Goal: Transaction & Acquisition: Book appointment/travel/reservation

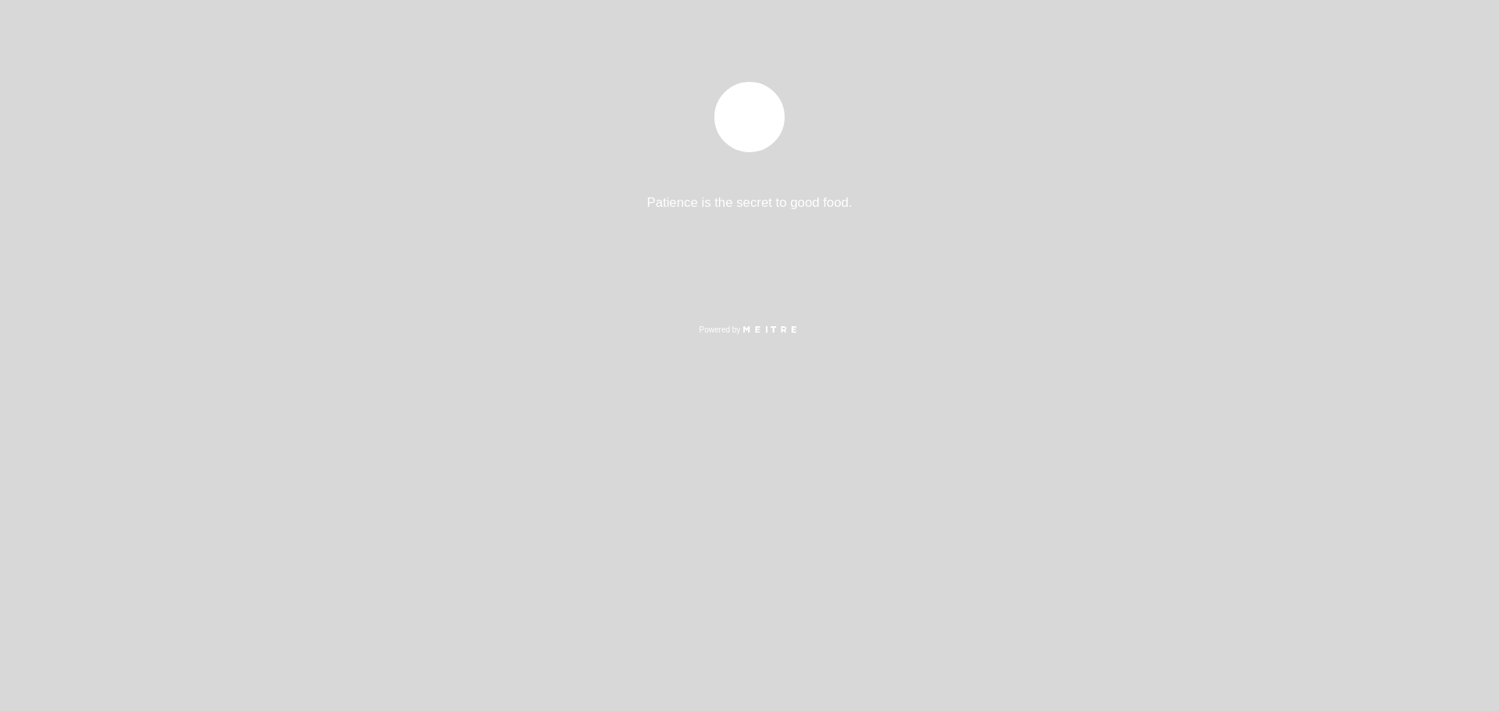
select select "pt"
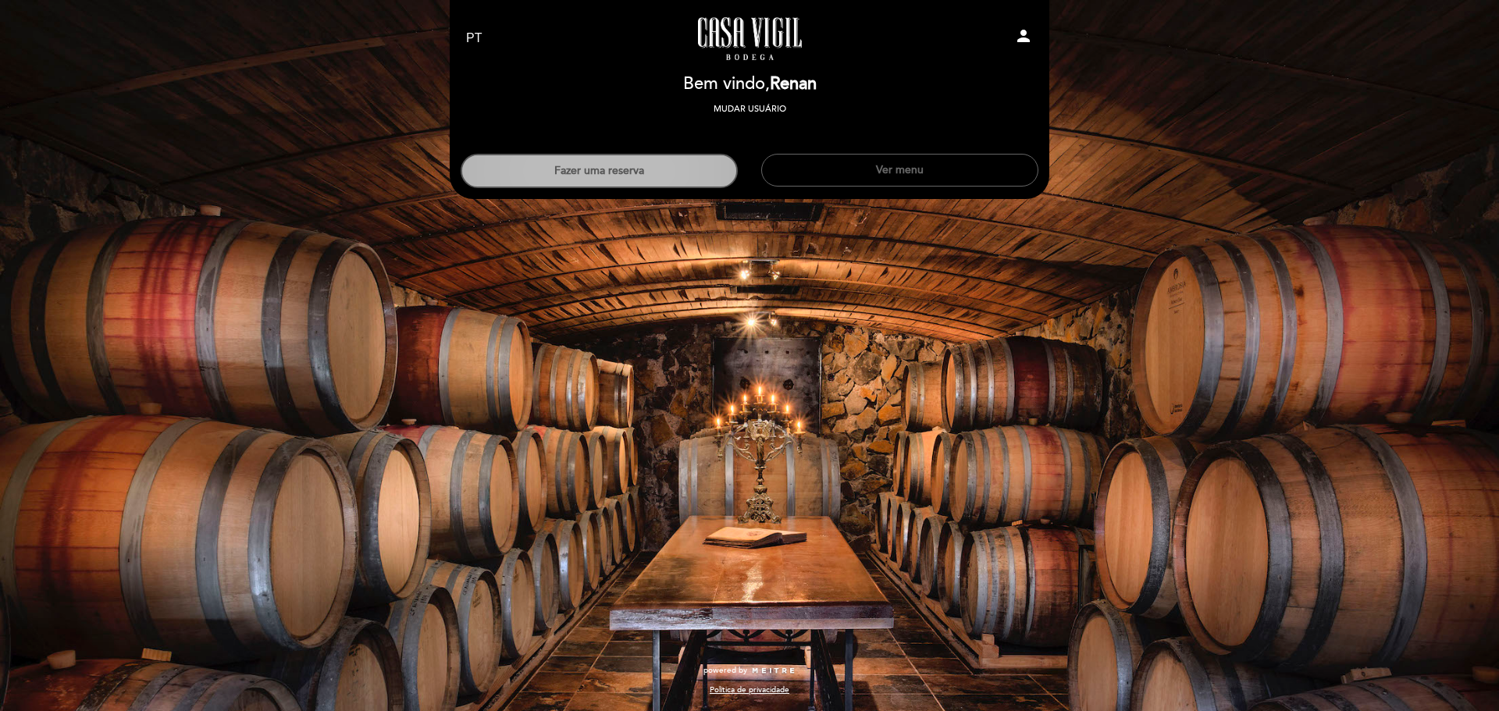
click at [677, 182] on button "Fazer uma reserva" at bounding box center [599, 171] width 277 height 34
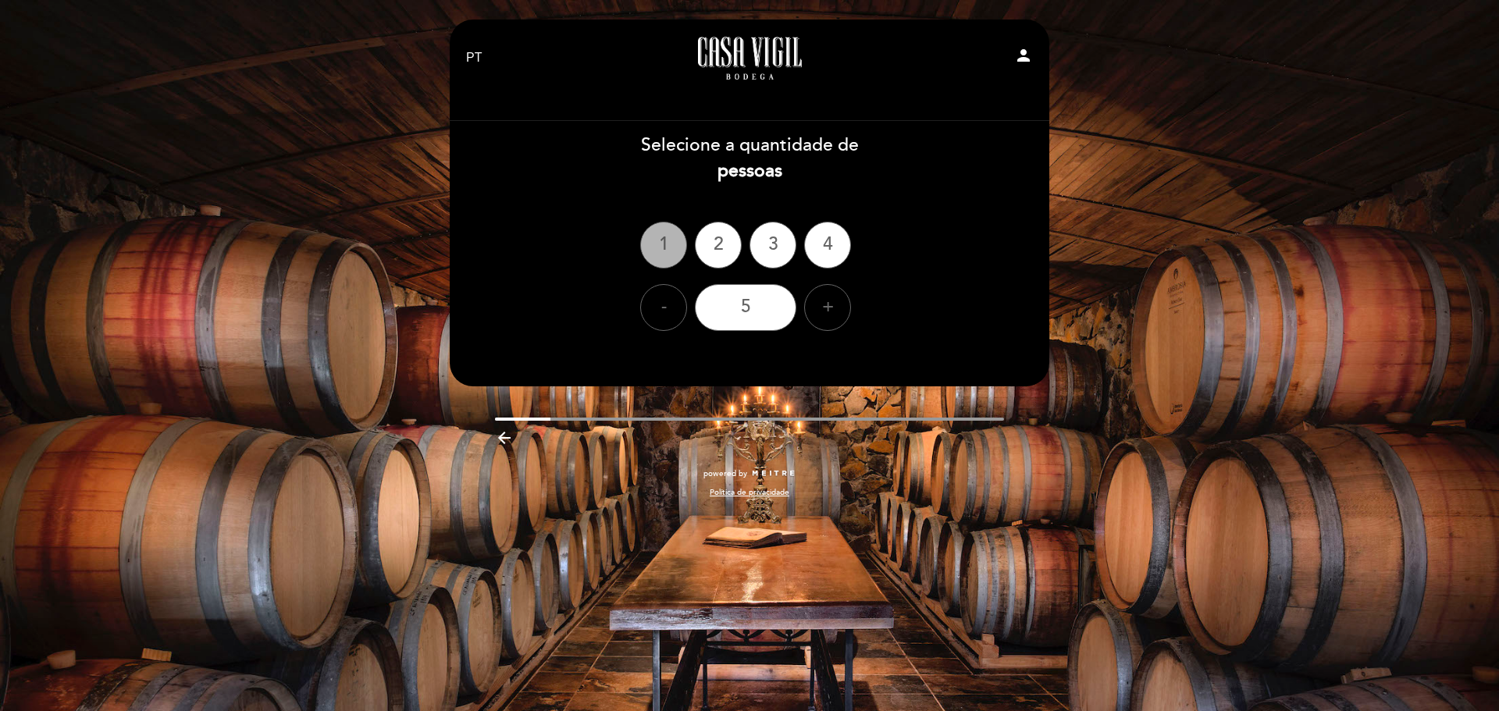
click at [658, 240] on div "1" at bounding box center [663, 245] width 47 height 47
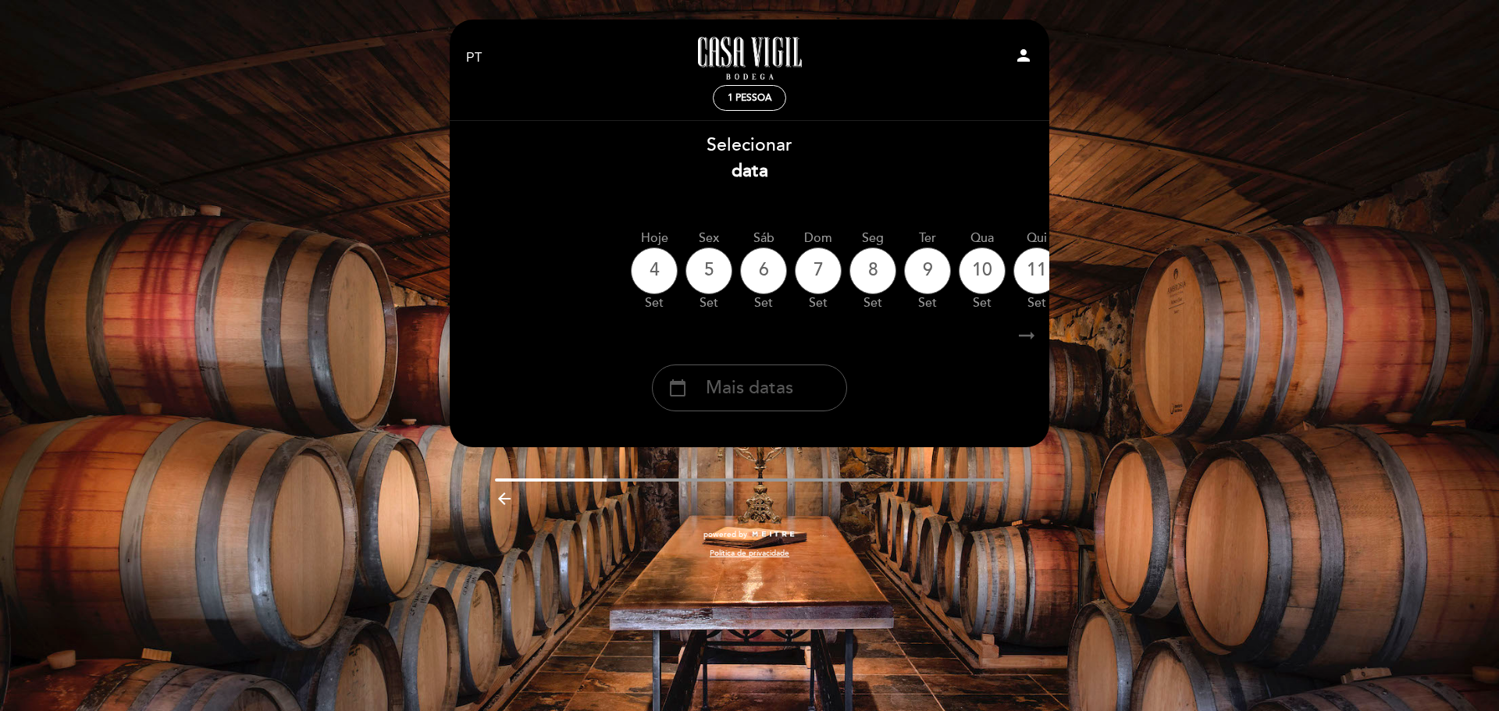
click at [721, 390] on span "Mais datas" at bounding box center [749, 389] width 87 height 26
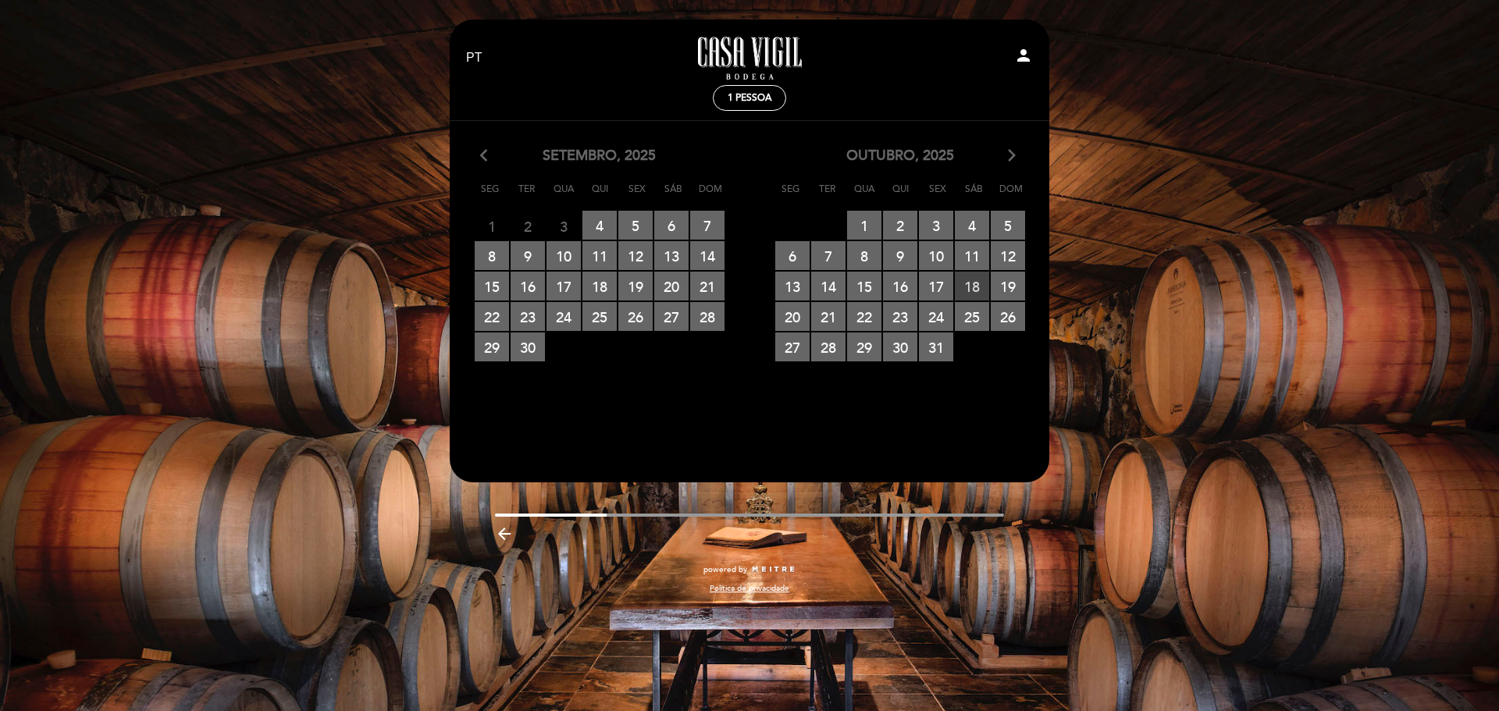
click at [976, 283] on span "18 RESERVAS DISPONÍVEIS" at bounding box center [972, 286] width 34 height 29
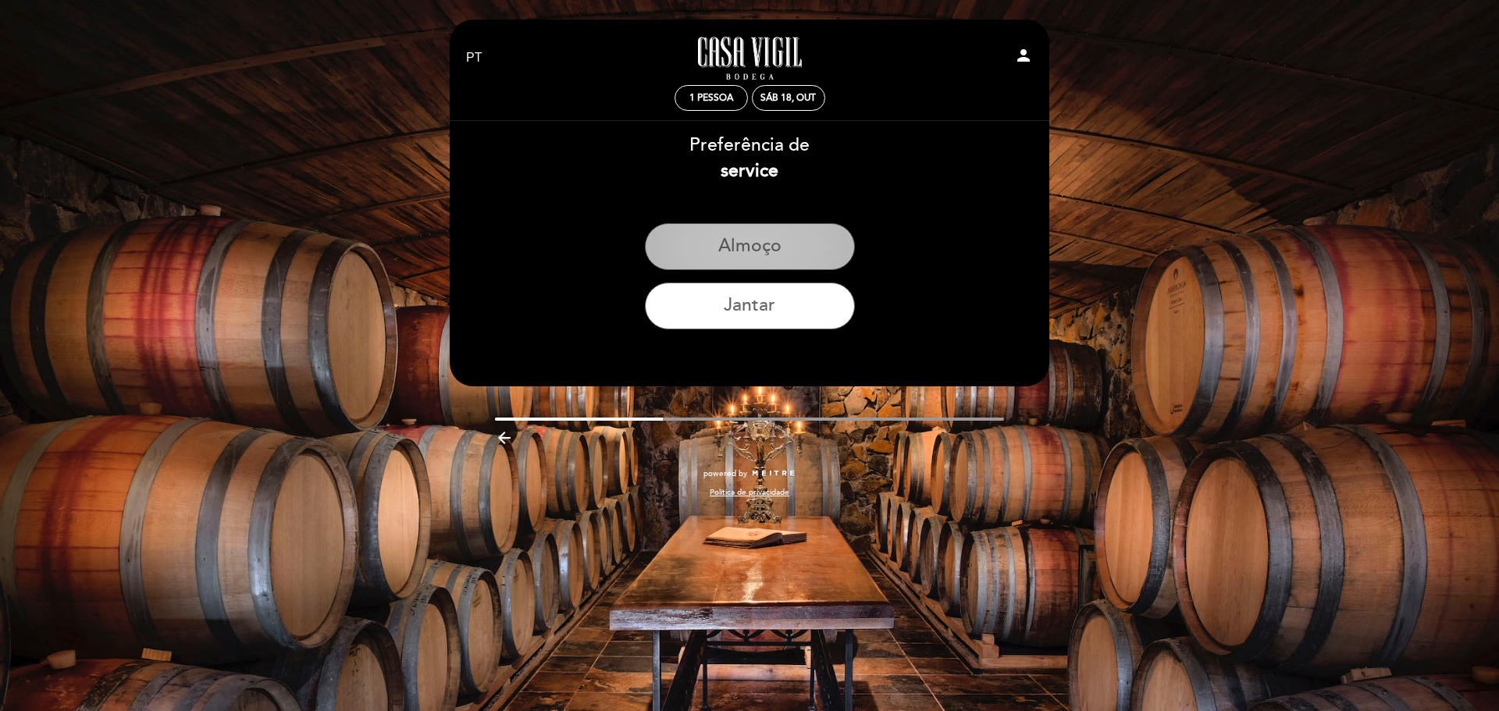
click at [777, 239] on button "Almoço" at bounding box center [750, 246] width 210 height 47
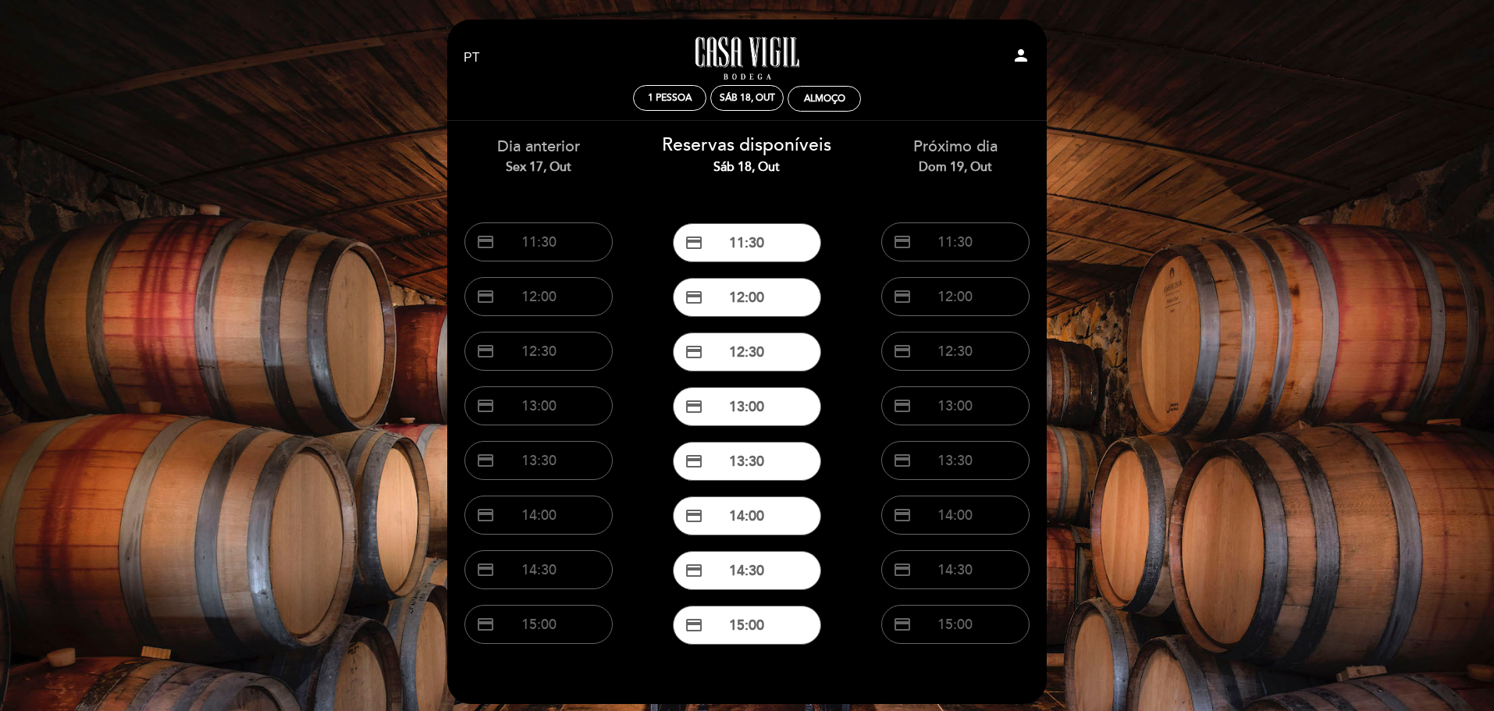
click at [754, 536] on div "credit_card 14:00" at bounding box center [747, 516] width 185 height 55
click at [753, 523] on button "credit_card 14:00" at bounding box center [747, 516] width 148 height 39
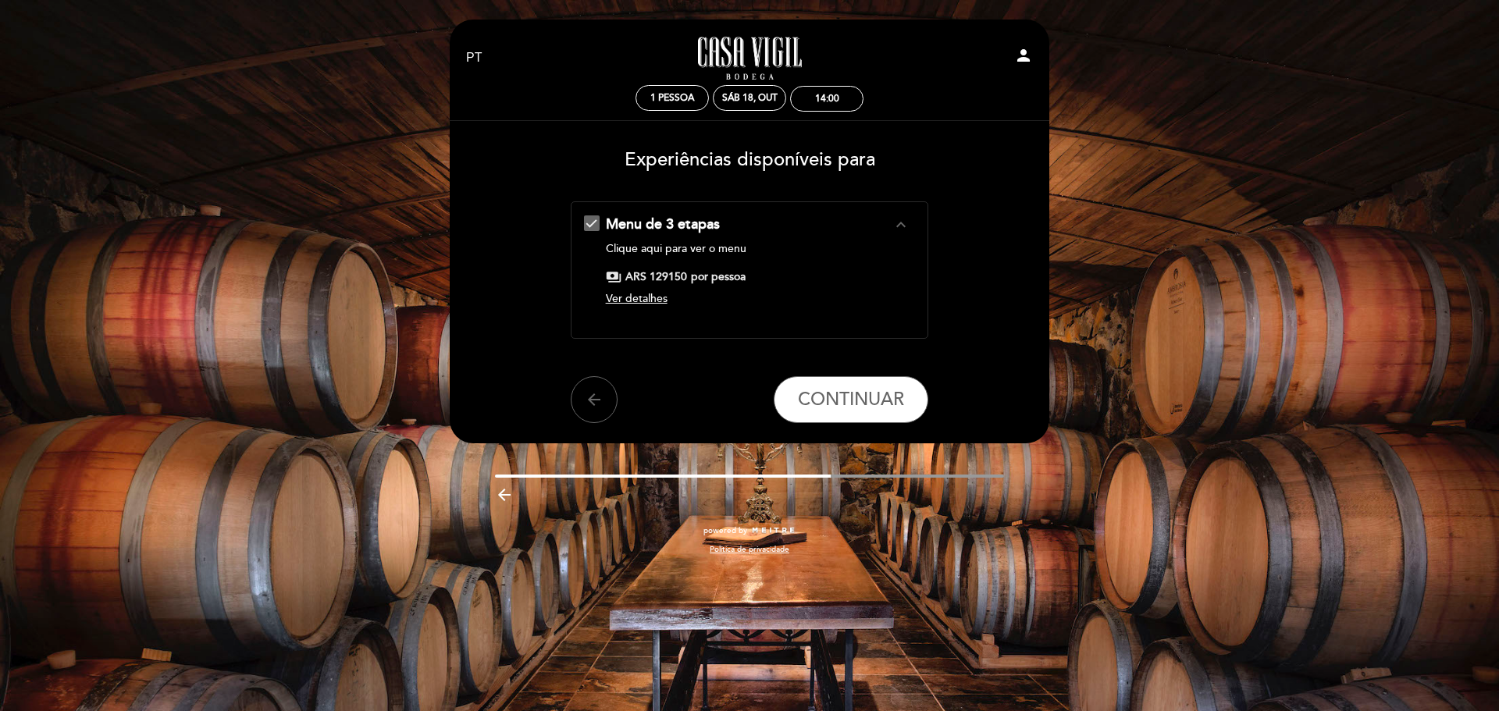
click at [710, 245] on link "Clique aqui para ver o menu" at bounding box center [676, 248] width 141 height 13
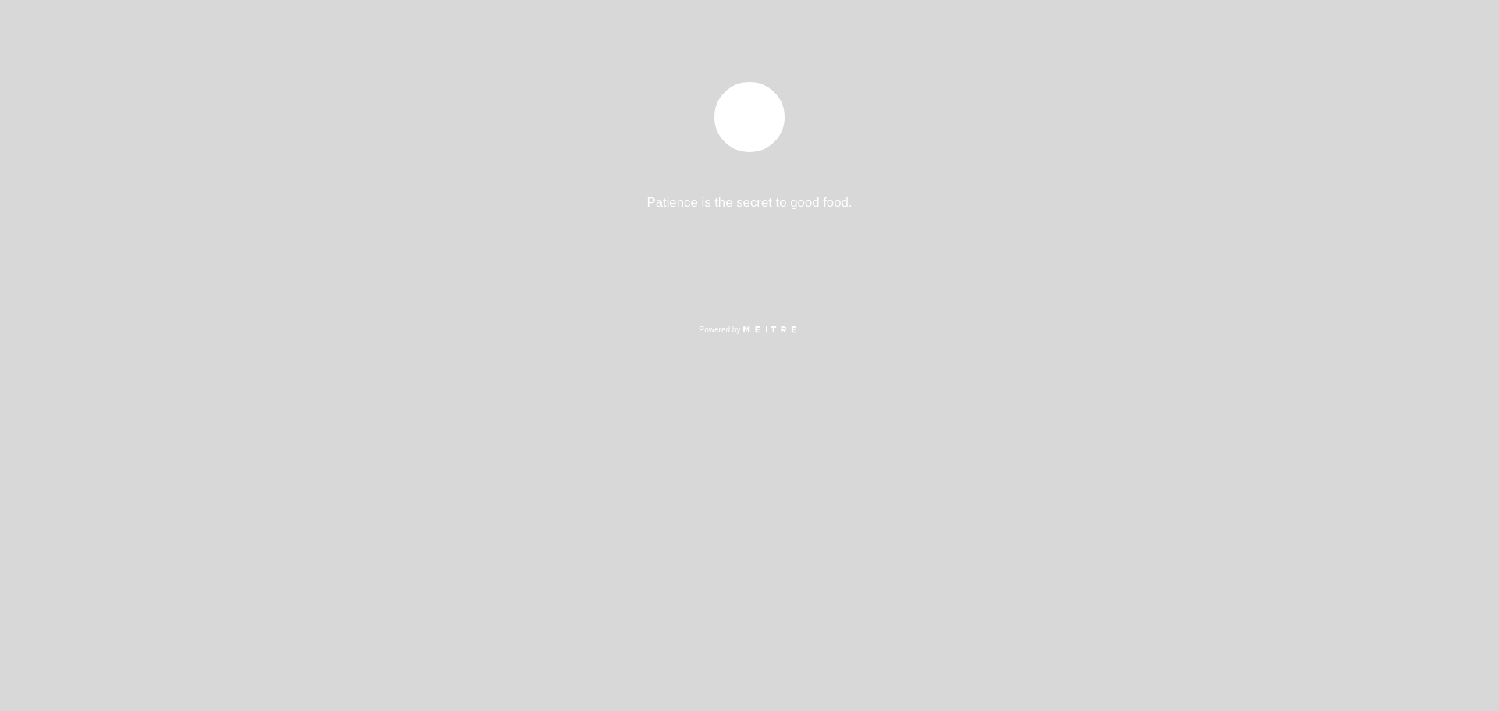
select select "pt"
